Goal: Task Accomplishment & Management: Use online tool/utility

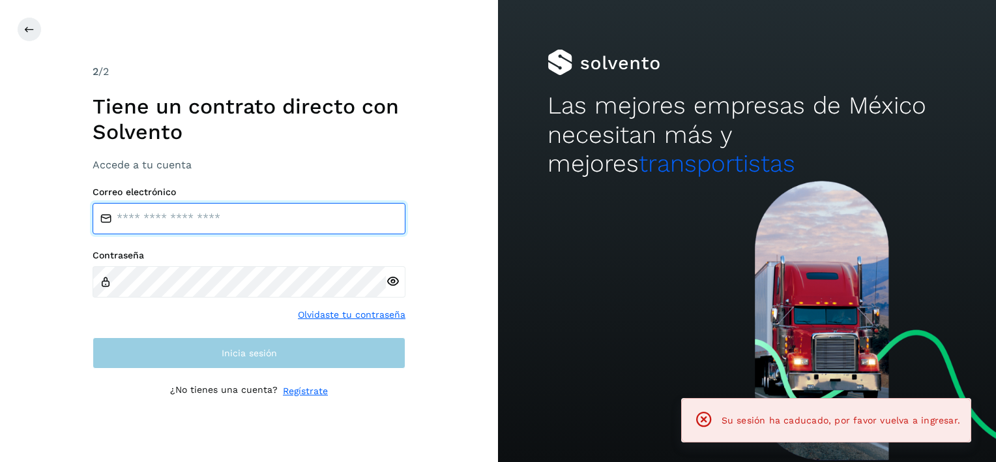
type input "**********"
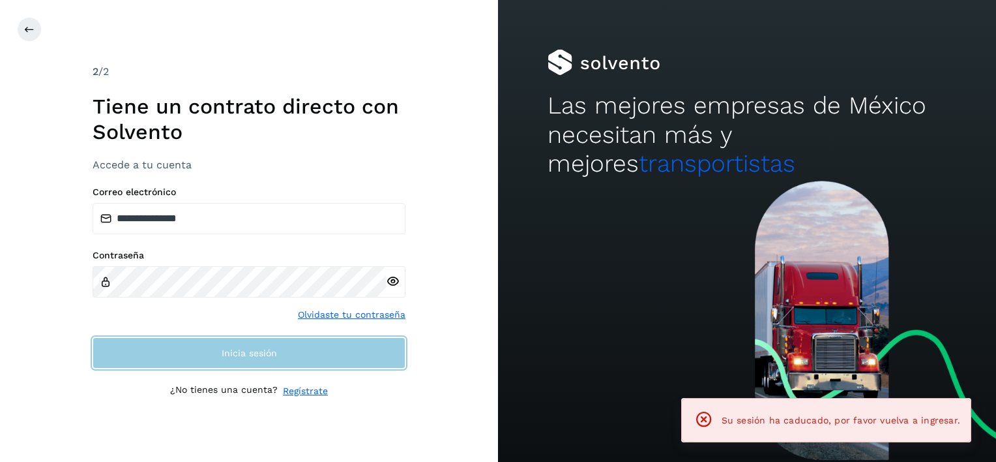
click at [211, 356] on button "Inicia sesión" at bounding box center [249, 352] width 313 height 31
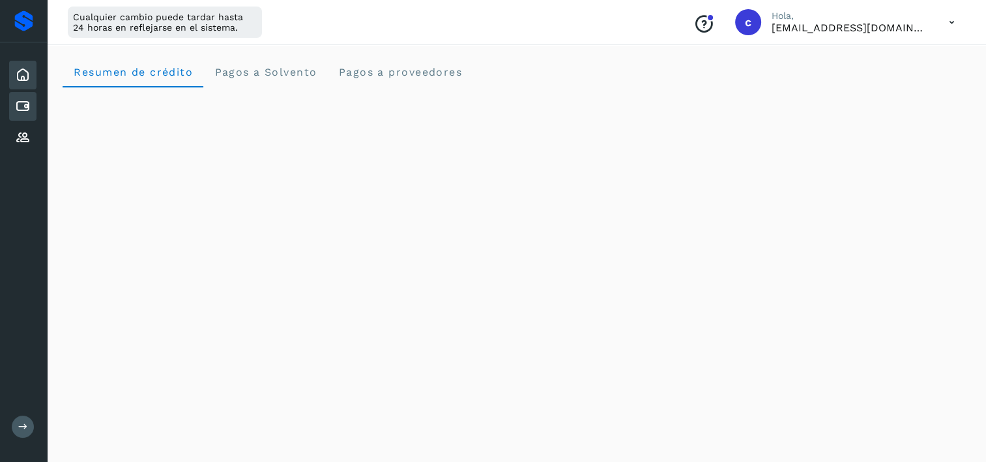
click at [21, 102] on icon at bounding box center [23, 106] width 16 height 16
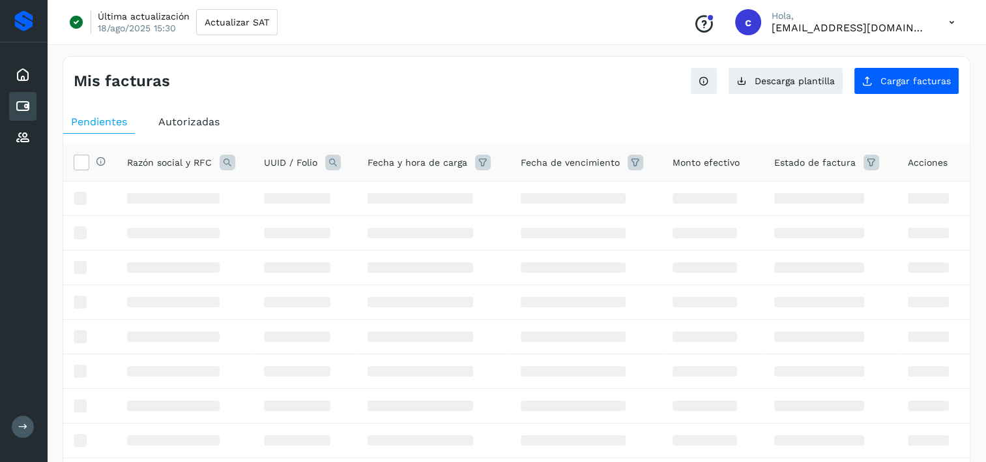
click at [332, 161] on icon at bounding box center [333, 163] width 16 height 16
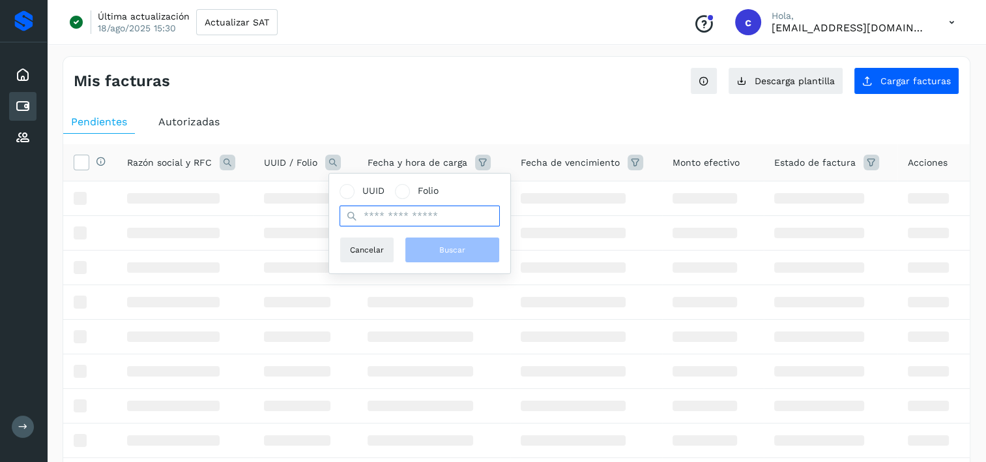
click at [469, 226] on input "text" at bounding box center [420, 215] width 160 height 21
paste input "**********"
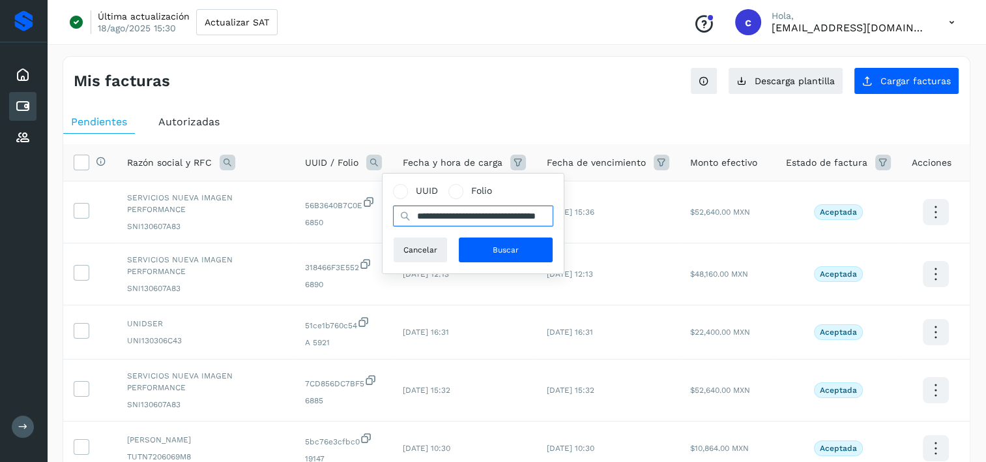
scroll to position [0, 47]
type input "**********"
click at [479, 246] on button "Buscar" at bounding box center [505, 250] width 95 height 26
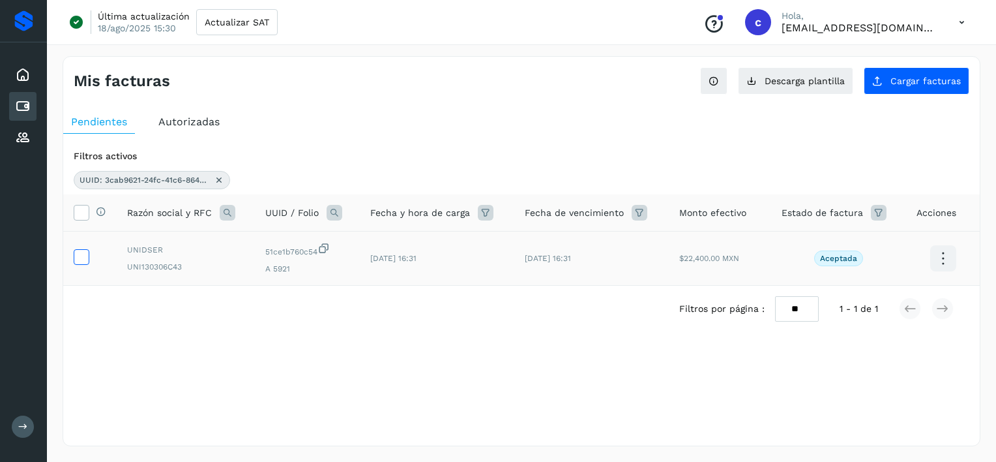
click at [80, 250] on icon at bounding box center [81, 256] width 14 height 14
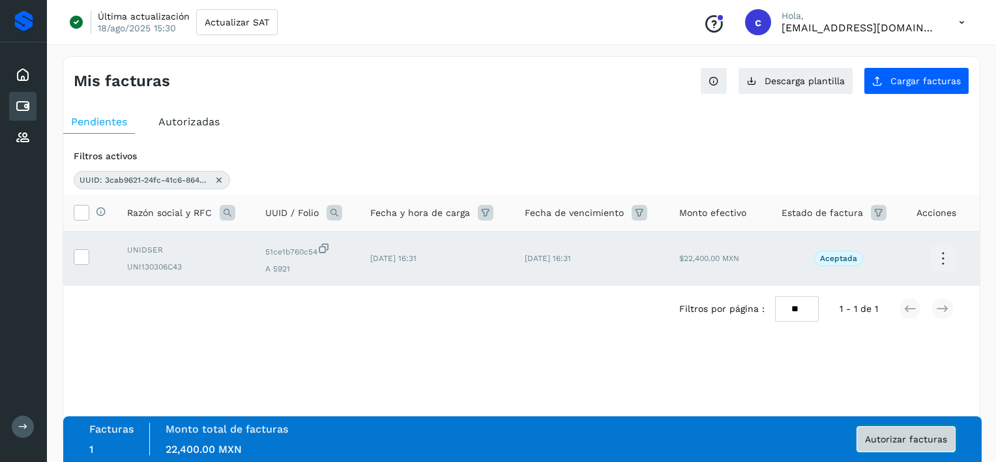
click at [892, 435] on span "Autorizar facturas" at bounding box center [906, 438] width 82 height 9
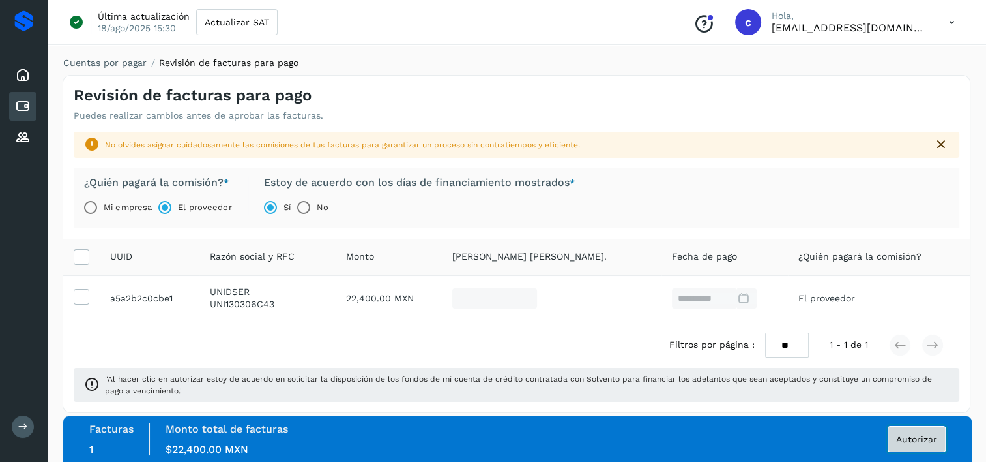
click at [899, 443] on button "Autorizar" at bounding box center [917, 439] width 58 height 26
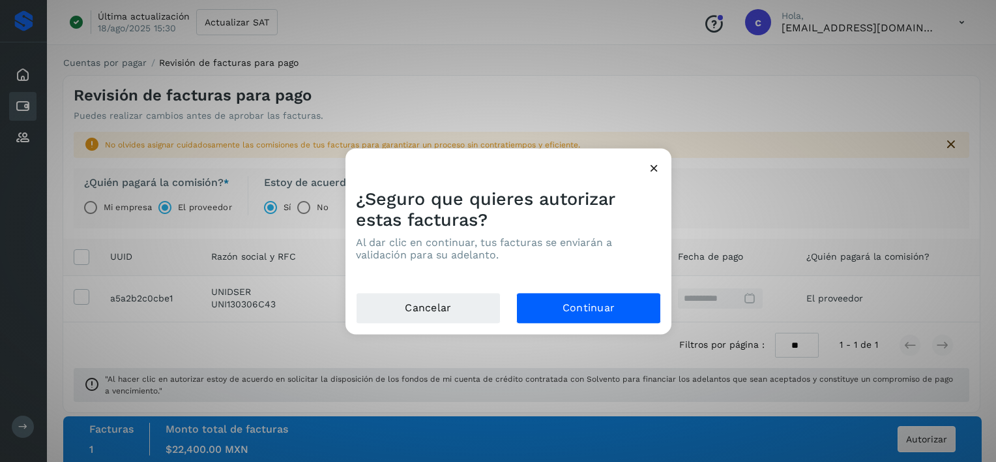
drag, startPoint x: 562, startPoint y: 339, endPoint x: 565, endPoint y: 306, distance: 32.8
click at [562, 336] on div "¿Seguro que quieres autorizar estas facturas? Al dar clic en continuar, tus fac…" at bounding box center [498, 231] width 996 height 462
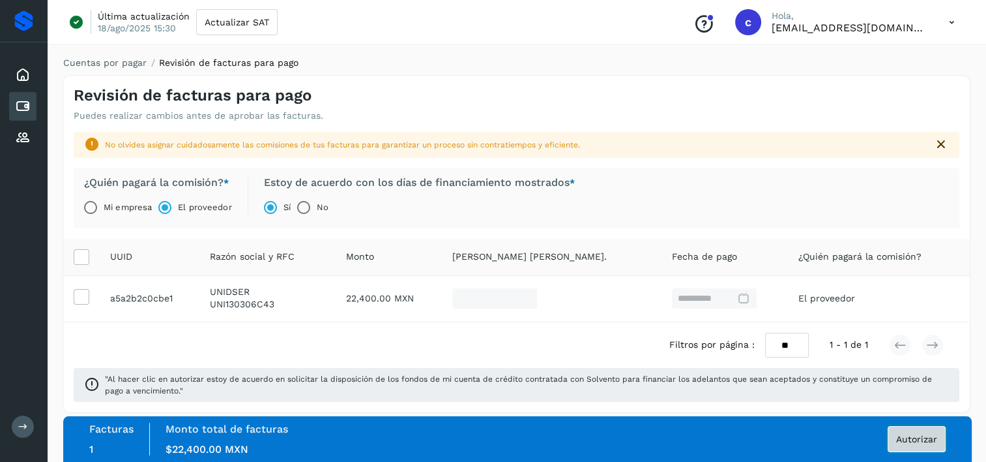
click at [934, 434] on span "Autorizar" at bounding box center [916, 438] width 41 height 9
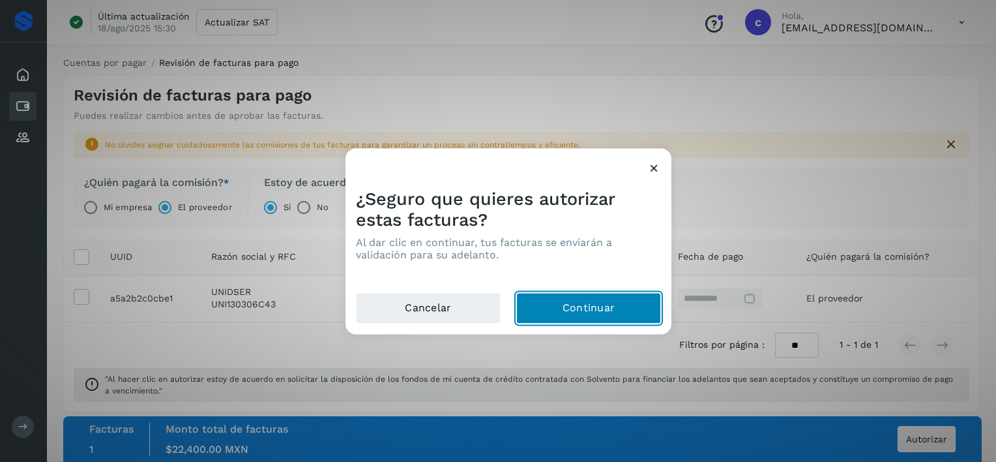
click at [561, 297] on button "Continuar" at bounding box center [588, 308] width 145 height 31
